Goal: Information Seeking & Learning: Learn about a topic

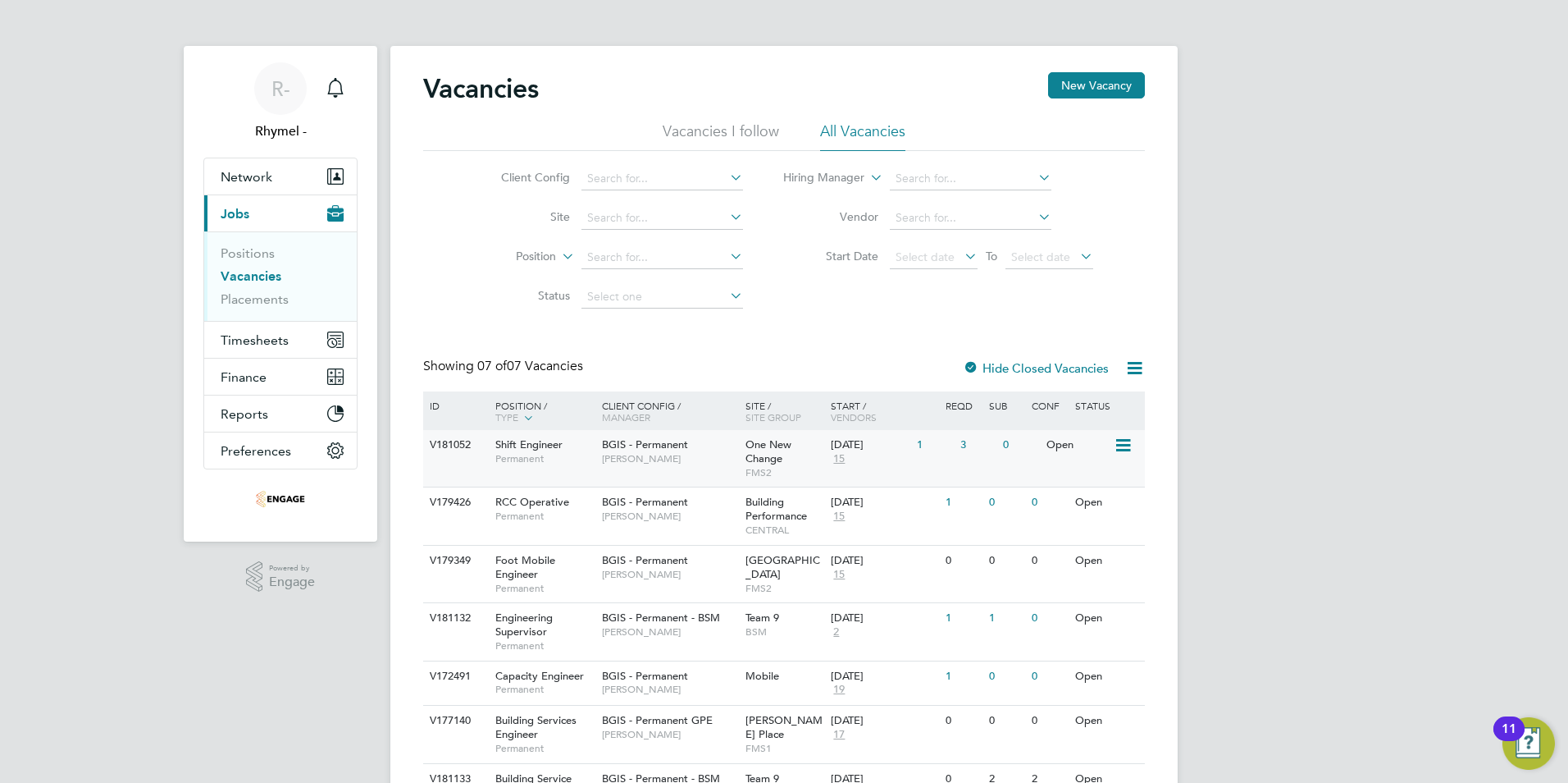
click at [498, 443] on span "Shift Engineer" at bounding box center [528, 444] width 67 height 14
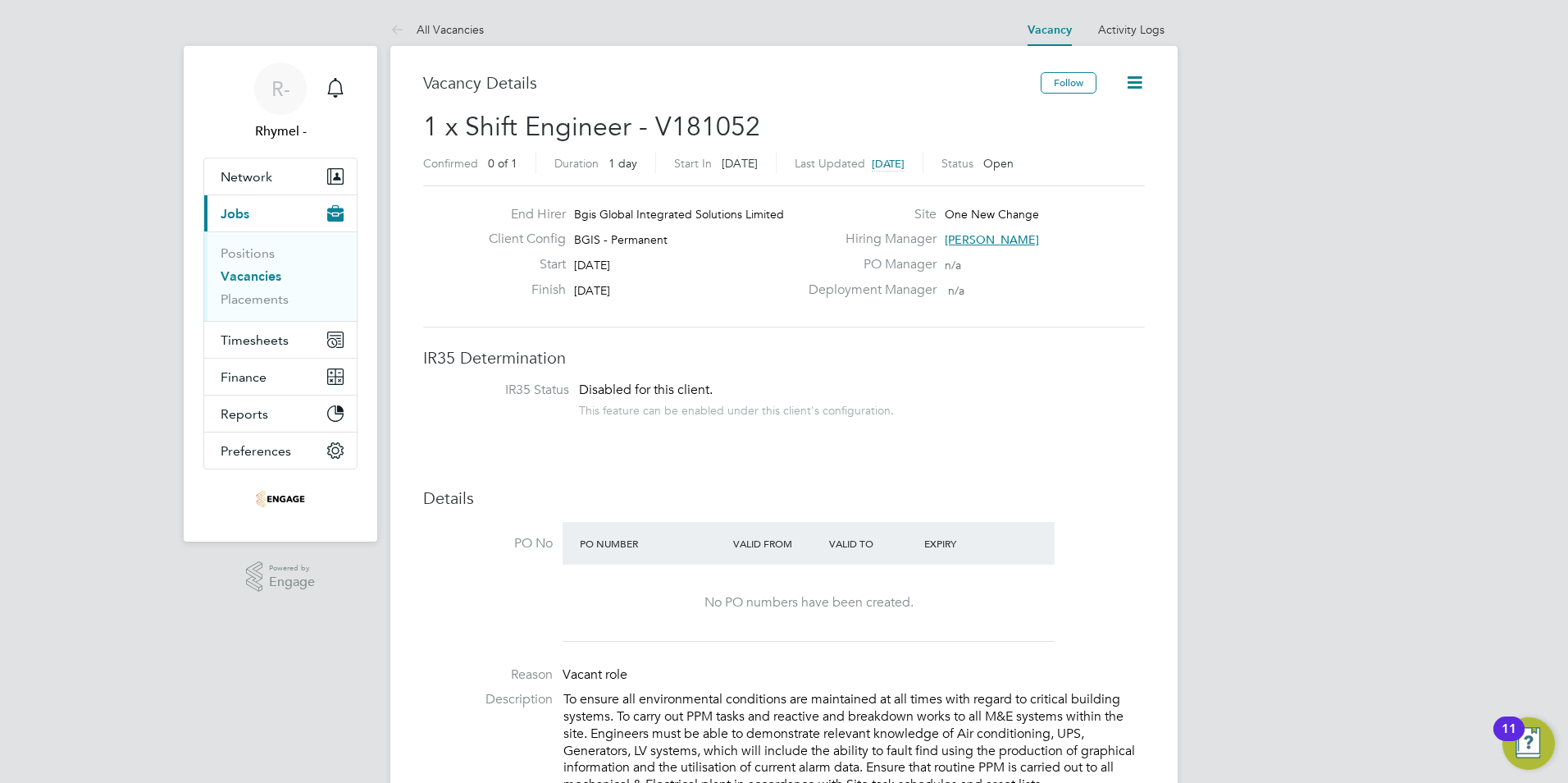
click at [247, 274] on link "Vacancies" at bounding box center [250, 276] width 61 height 16
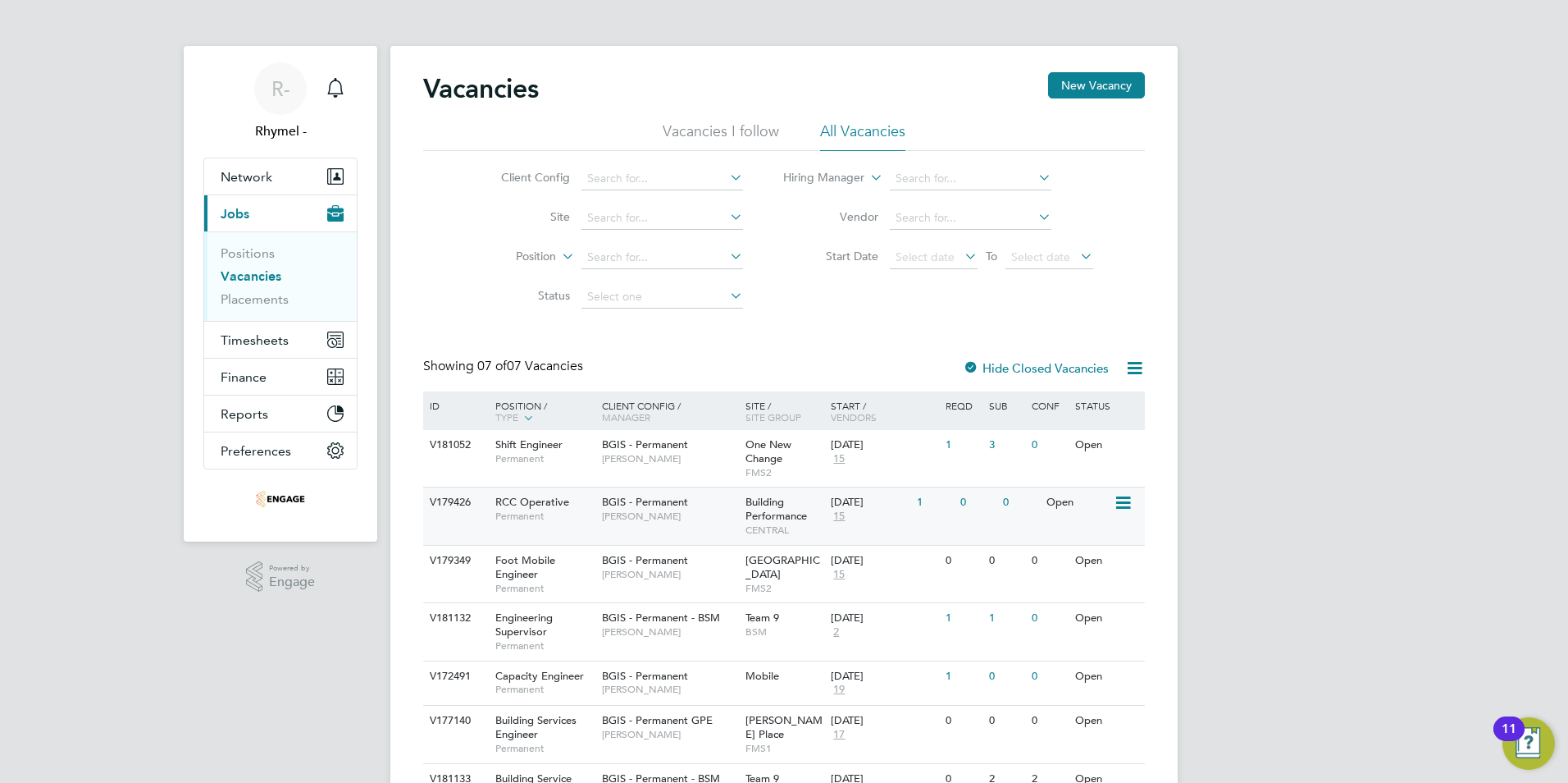
click at [536, 498] on span "RCC Operative" at bounding box center [532, 501] width 74 height 14
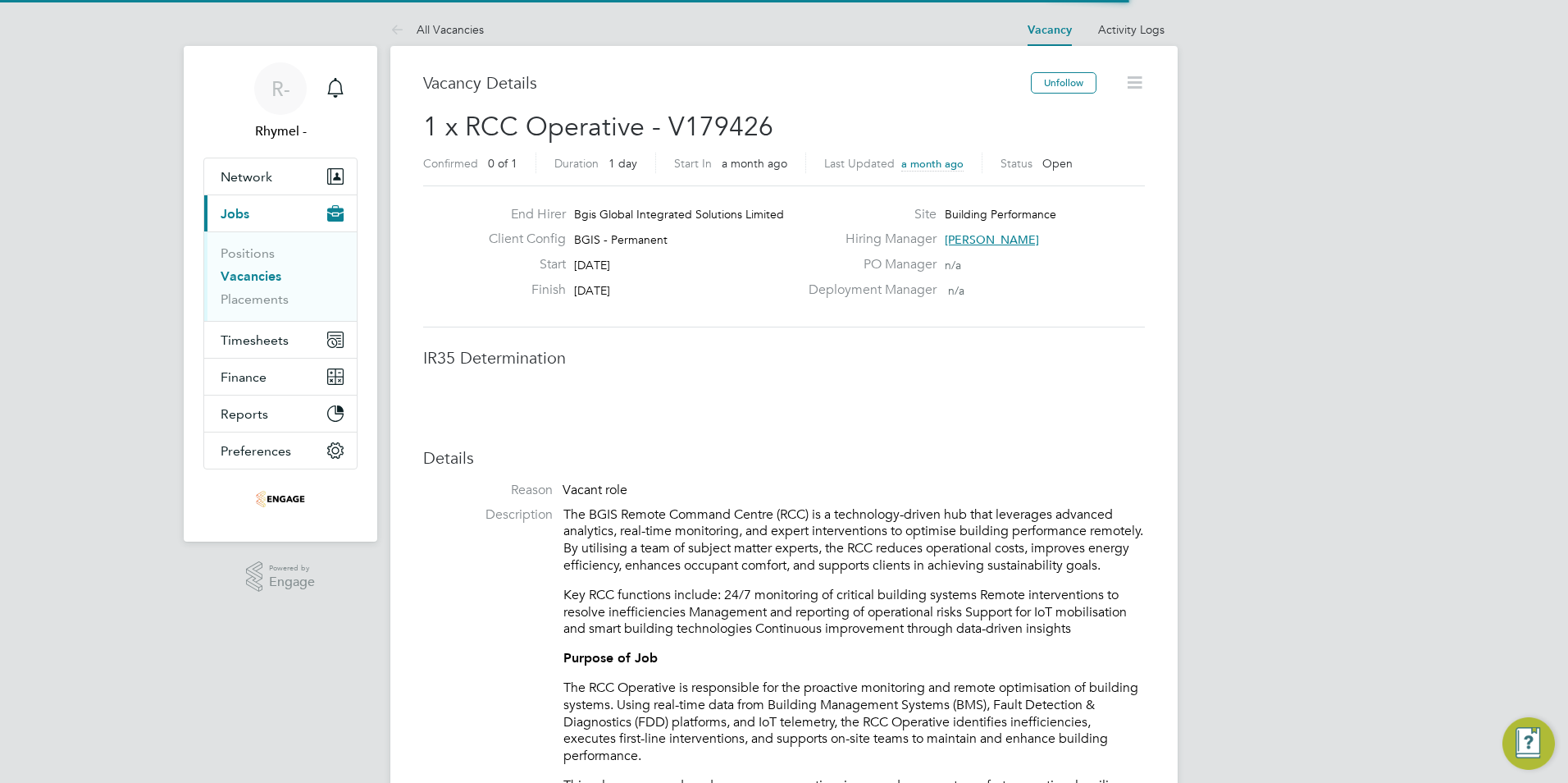
scroll to position [49, 115]
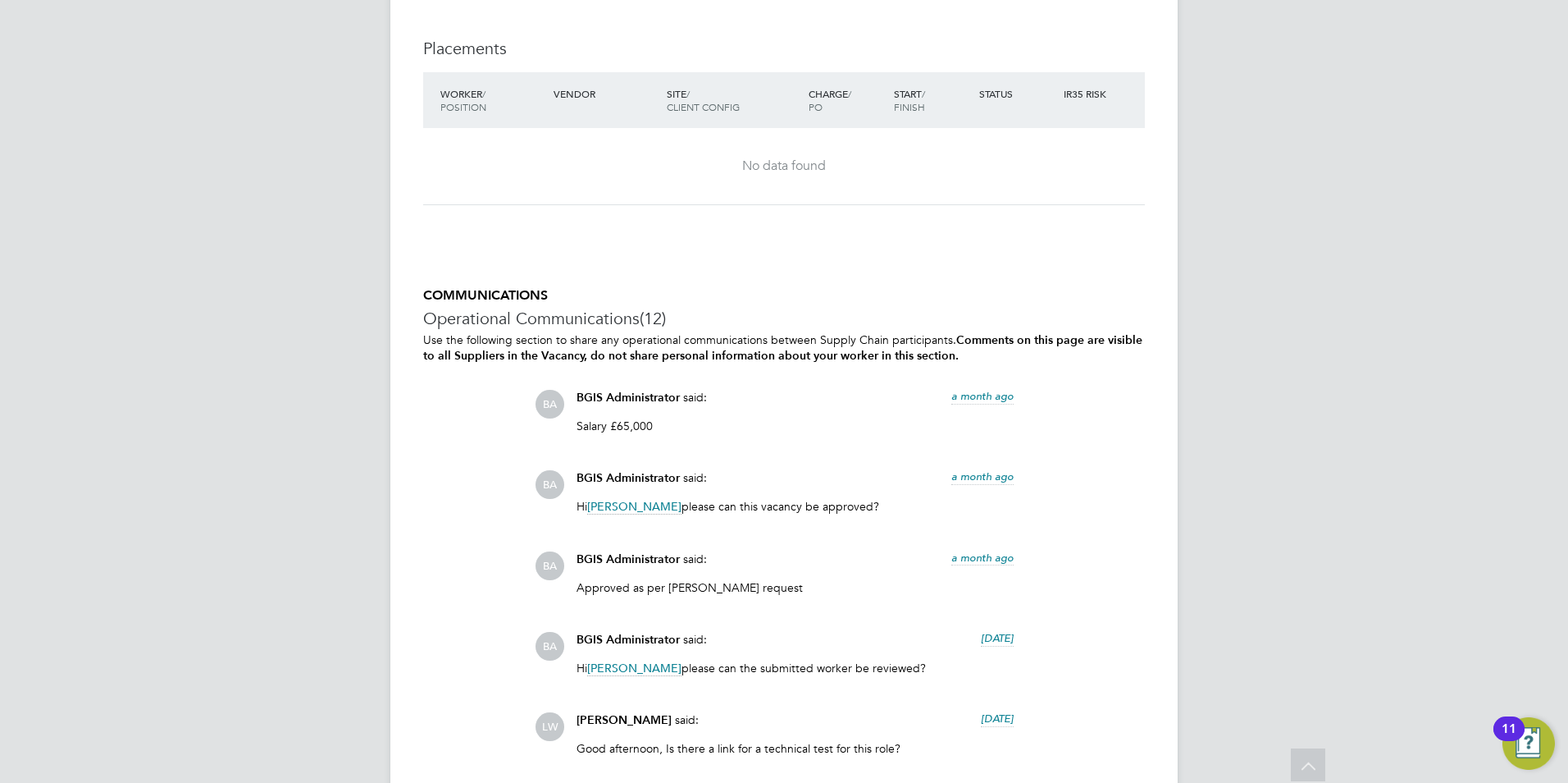
scroll to position [3578, 0]
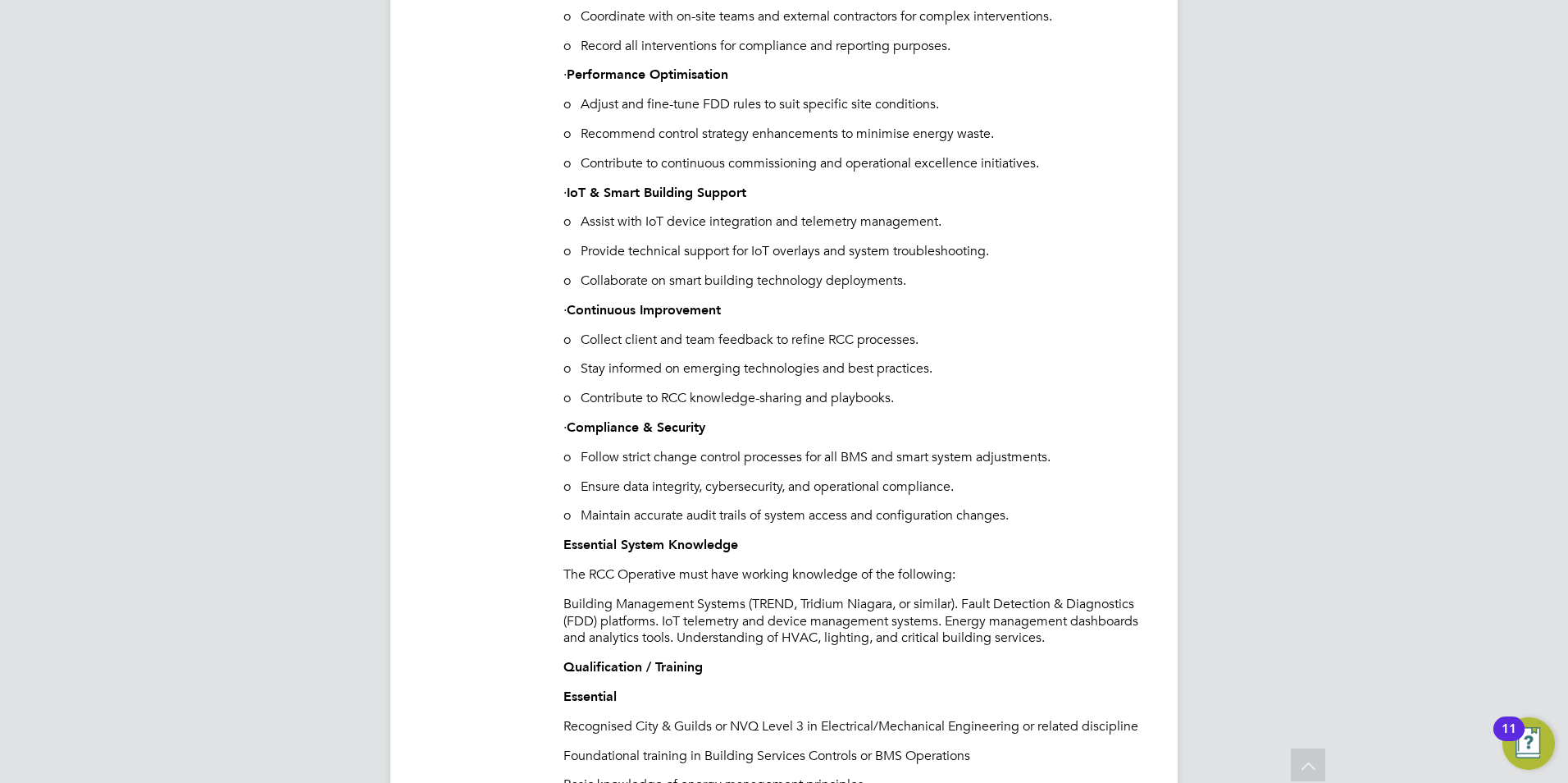
scroll to position [1445, 0]
